Goal: Communication & Community: Answer question/provide support

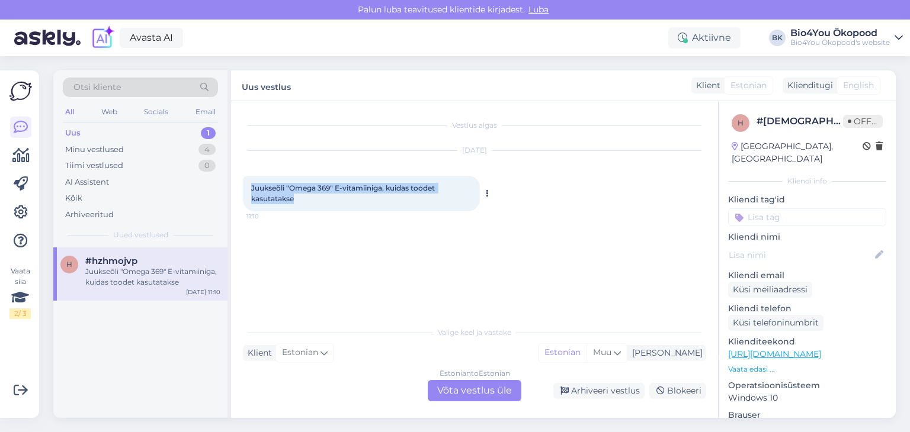
drag, startPoint x: 301, startPoint y: 203, endPoint x: 251, endPoint y: 181, distance: 54.7
click at [251, 181] on div "Juukseõli "Omega 369" E-vitamiiniga, kuidas toodet kasutatakse 11:10" at bounding box center [361, 194] width 237 height 36
click at [285, 230] on div "Vestlus algas [DATE] Juukseõli "Omega 369" E-vitamiiniga, kuidas toodet kasutat…" at bounding box center [480, 211] width 474 height 197
drag, startPoint x: 301, startPoint y: 197, endPoint x: 245, endPoint y: 183, distance: 58.0
click at [245, 183] on div "Juukseõli "Omega 369" E-vitamiiniga, kuidas toodet kasutatakse 11:10" at bounding box center [361, 194] width 237 height 36
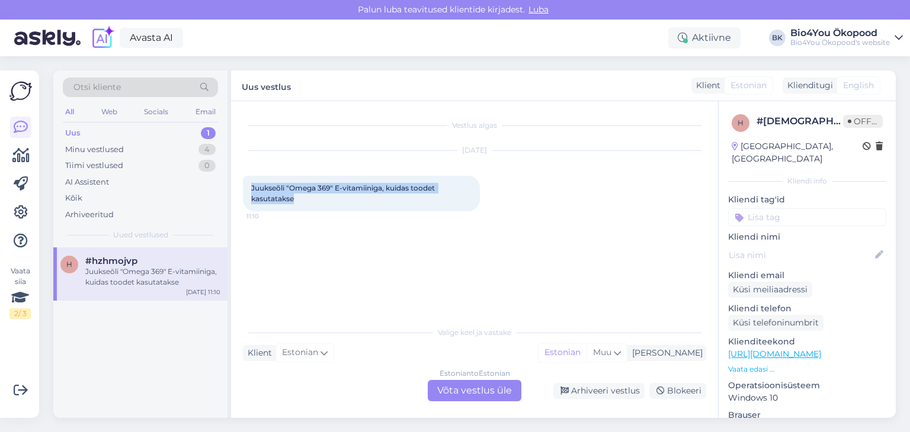
click at [347, 235] on div "Vestlus algas [DATE] Juukseõli "Omega 369" E-vitamiiniga, kuidas toodet kasutat…" at bounding box center [480, 211] width 474 height 197
drag, startPoint x: 306, startPoint y: 200, endPoint x: 240, endPoint y: 179, distance: 68.9
click at [240, 179] on div "Vestlus algas [DATE] Juukseõli "Omega 369" E-vitamiiniga, kuidas toodet kasutat…" at bounding box center [474, 259] width 487 height 317
click at [334, 280] on div "Vestlus algas [DATE] Juukseõli "Omega 369" E-vitamiiniga, kuidas toodet kasutat…" at bounding box center [480, 211] width 474 height 197
click at [467, 389] on div "Estonian to Estonian Võta vestlus üle" at bounding box center [475, 390] width 94 height 21
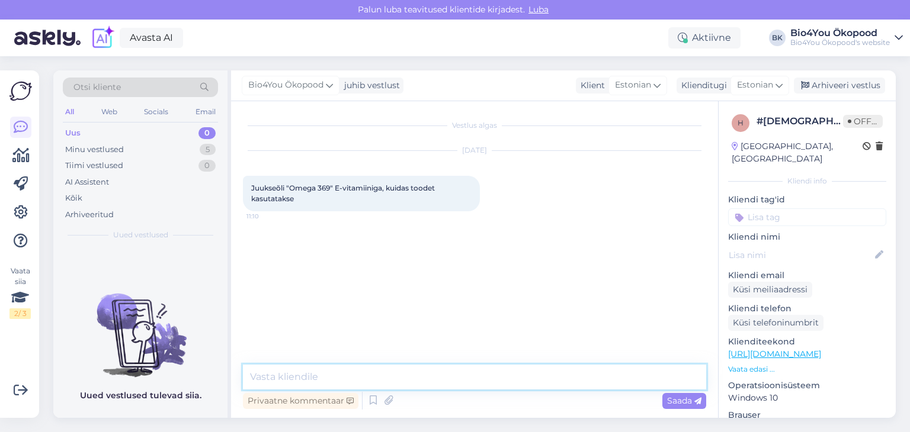
click at [291, 380] on textarea at bounding box center [474, 377] width 463 height 25
paste textarea "Kandke otse kuivale peanahale, tagades ühtlase katvuse. Masseerige õrnalt sõrme…"
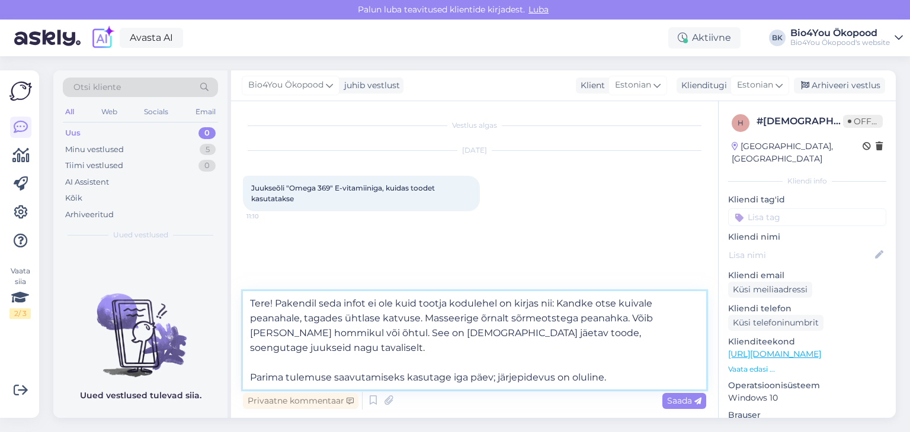
drag, startPoint x: 412, startPoint y: 332, endPoint x: 376, endPoint y: 336, distance: 36.9
click at [376, 336] on textarea "Tere! Pakendil seda infot ei ole kuid tootja kodulehel on kirjas nii: Kandke ot…" at bounding box center [474, 340] width 463 height 98
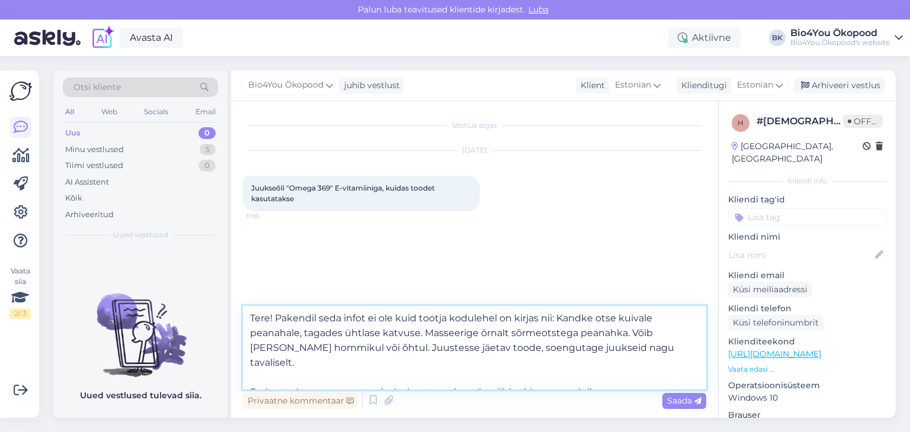
click at [618, 382] on textarea "Tere! Pakendil seda infot ei ole kuid tootja kodulehel on kirjas nii: Kandke ot…" at bounding box center [474, 348] width 463 height 84
drag, startPoint x: 483, startPoint y: 348, endPoint x: 657, endPoint y: 348, distance: 173.5
click at [657, 348] on textarea "Tere! Pakendil seda infot ei ole kuid tootja kodulehel on kirjas nii: Kandke ot…" at bounding box center [474, 348] width 463 height 84
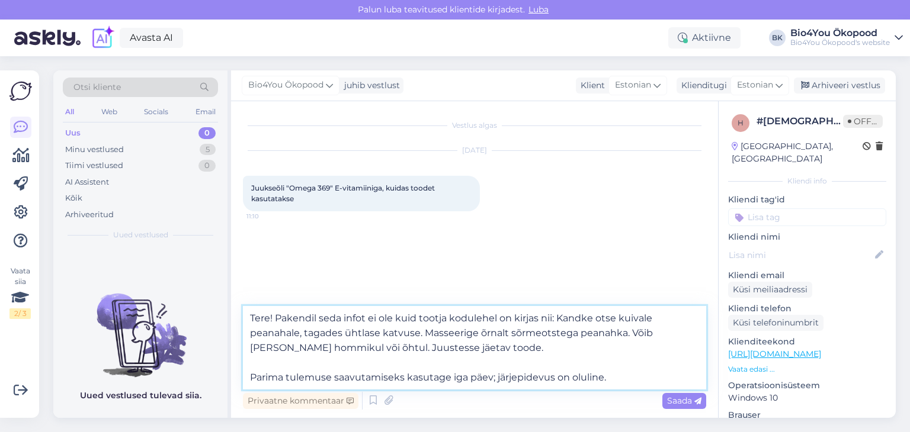
click at [251, 375] on textarea "Tere! Pakendil seda infot ei ole kuid tootja kodulehel on kirjas nii: Kandke ot…" at bounding box center [474, 348] width 463 height 84
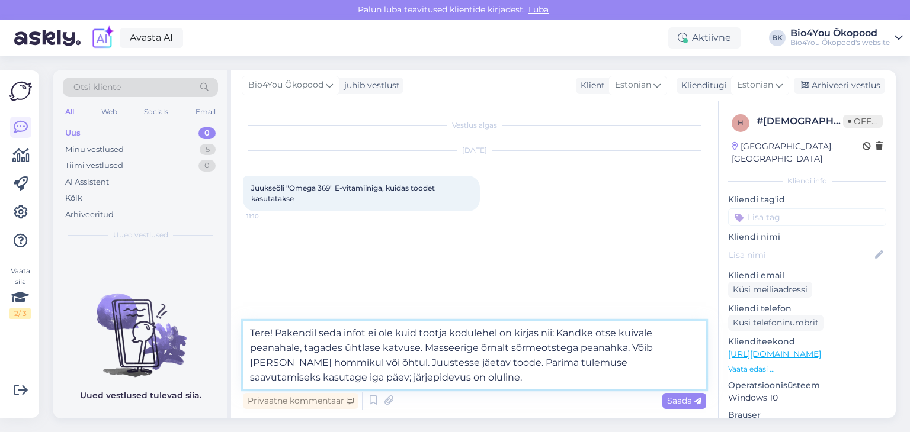
click at [424, 383] on textarea "Tere! Pakendil seda infot ei ole kuid tootja kodulehel on kirjas nii: Kandke ot…" at bounding box center [474, 355] width 463 height 69
type textarea "Tere! Pakendil seda infot ei ole kuid tootja kodulehel on kirjas nii: Kandke ot…"
click at [675, 399] on span "Saada" at bounding box center [684, 401] width 34 height 11
